Goal: Task Accomplishment & Management: Use online tool/utility

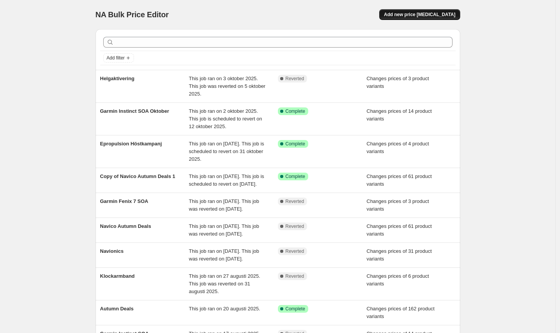
click at [432, 12] on button "Add new price [MEDICAL_DATA]" at bounding box center [419, 14] width 81 height 11
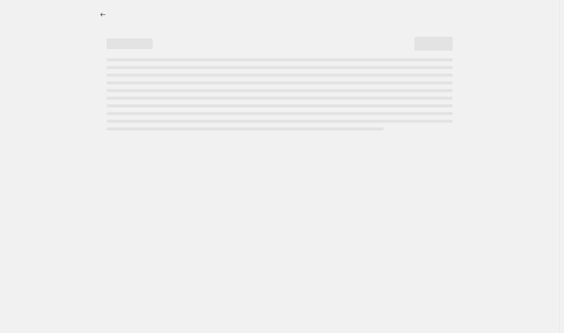
select select "percentage"
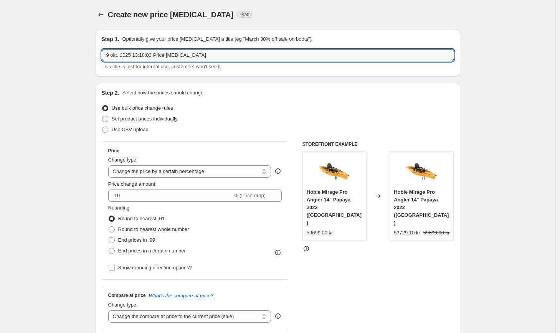
drag, startPoint x: 206, startPoint y: 54, endPoint x: 35, endPoint y: 46, distance: 170.9
type input "Garmin Epix Promotion"
click at [258, 139] on div "Step 2. Select how the prices should change Use bulk price change rules Set pro…" at bounding box center [278, 217] width 352 height 257
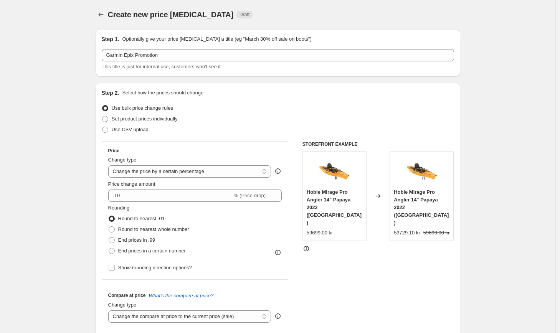
click at [164, 113] on label "Use bulk price change rules" at bounding box center [137, 108] width 71 height 11
click at [102, 105] on input "Use bulk price change rules" at bounding box center [102, 105] width 0 height 0
click at [165, 119] on span "Set product prices individually" at bounding box center [145, 119] width 66 height 6
click at [102, 116] on input "Set product prices individually" at bounding box center [102, 116] width 0 height 0
radio input "true"
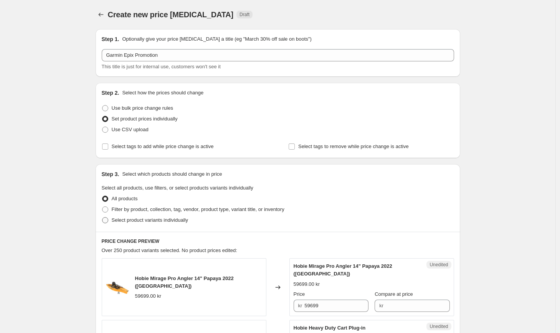
click at [168, 221] on span "Select product variants individually" at bounding box center [150, 220] width 76 height 6
click at [102, 217] on input "Select product variants individually" at bounding box center [102, 217] width 0 height 0
radio input "true"
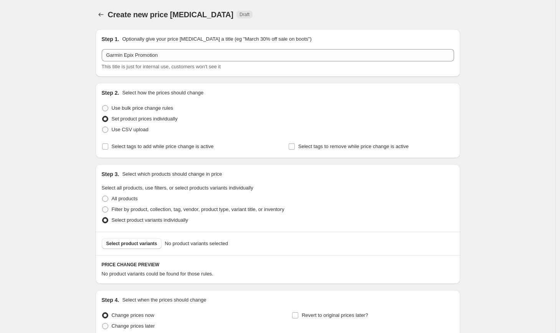
scroll to position [70, 0]
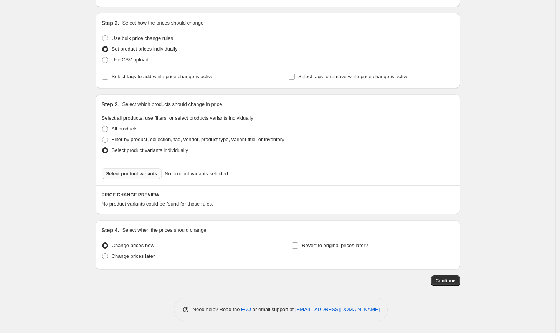
click at [132, 174] on span "Select product variants" at bounding box center [131, 174] width 51 height 6
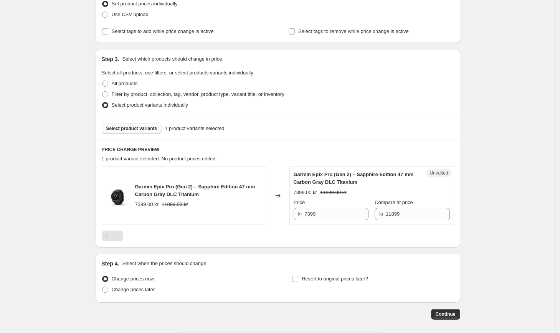
scroll to position [116, 0]
click at [140, 125] on span "Select product variants" at bounding box center [131, 128] width 51 height 6
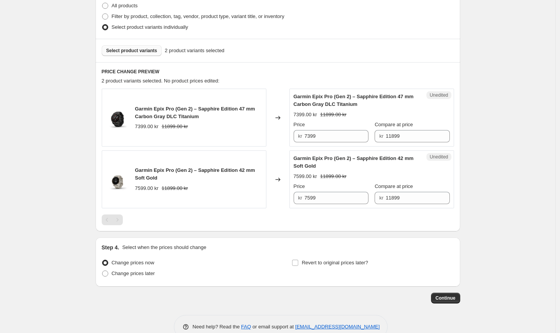
scroll to position [210, 0]
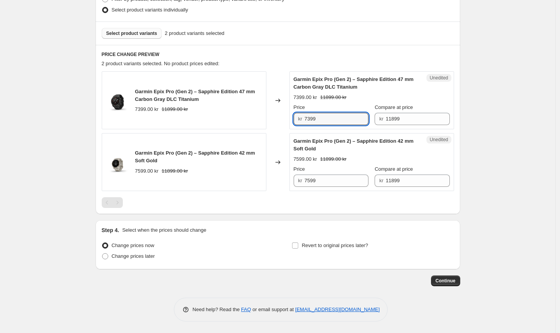
drag, startPoint x: 338, startPoint y: 124, endPoint x: 195, endPoint y: 114, distance: 142.7
click at [195, 114] on div "Garmin Epix Pro (Gen 2) – Sapphire Edition 47 mm Carbon Gray DLC Titanium 7399.…" at bounding box center [278, 100] width 352 height 58
type input "6999"
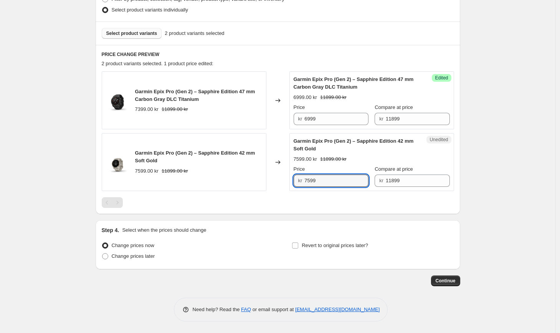
drag, startPoint x: 323, startPoint y: 181, endPoint x: 265, endPoint y: 180, distance: 57.9
click at [265, 180] on div "Garmin Epix Pro (Gen 2) – Sapphire Edition 42 mm Soft Gold 7599.00 kr 11899.00 …" at bounding box center [278, 162] width 352 height 58
type input "6999"
click at [344, 206] on div at bounding box center [278, 202] width 352 height 11
click at [331, 246] on span "Revert to original prices later?" at bounding box center [334, 245] width 66 height 6
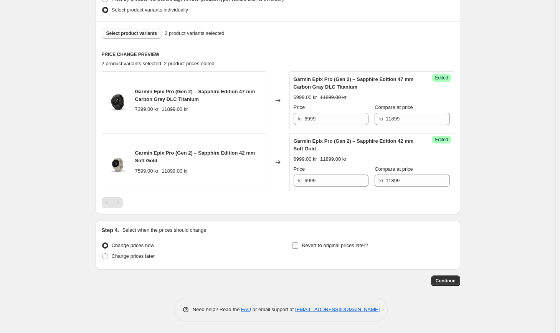
click at [298, 246] on input "Revert to original prices later?" at bounding box center [295, 245] width 6 height 6
checkbox input "true"
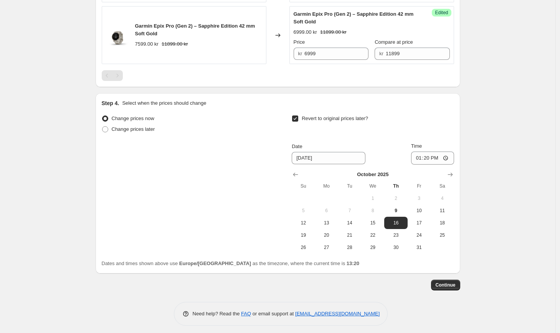
scroll to position [341, 0]
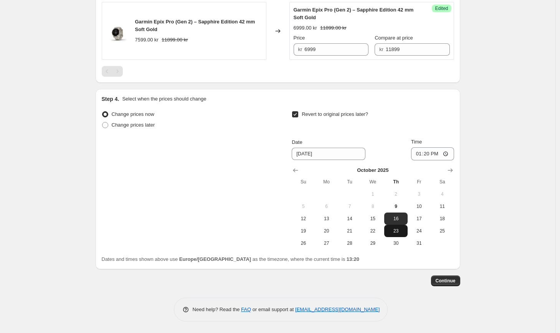
click at [398, 235] on button "23" at bounding box center [395, 231] width 23 height 12
type input "[DATE]"
click at [427, 157] on input "13:20" at bounding box center [432, 153] width 43 height 13
type input "23:59"
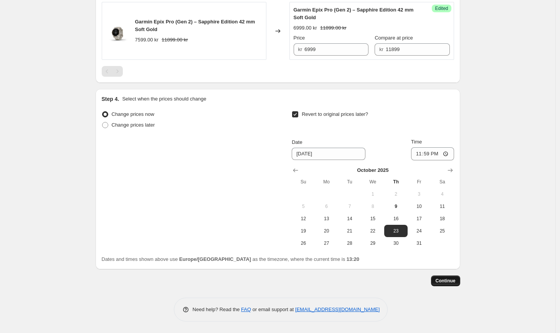
click at [447, 278] on span "Continue" at bounding box center [445, 281] width 20 height 6
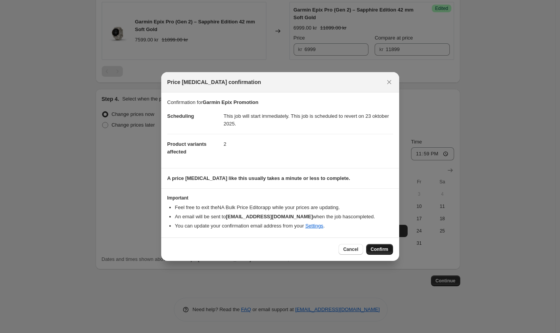
click at [375, 246] on span "Confirm" at bounding box center [380, 249] width 18 height 6
